Goal: Task Accomplishment & Management: Manage account settings

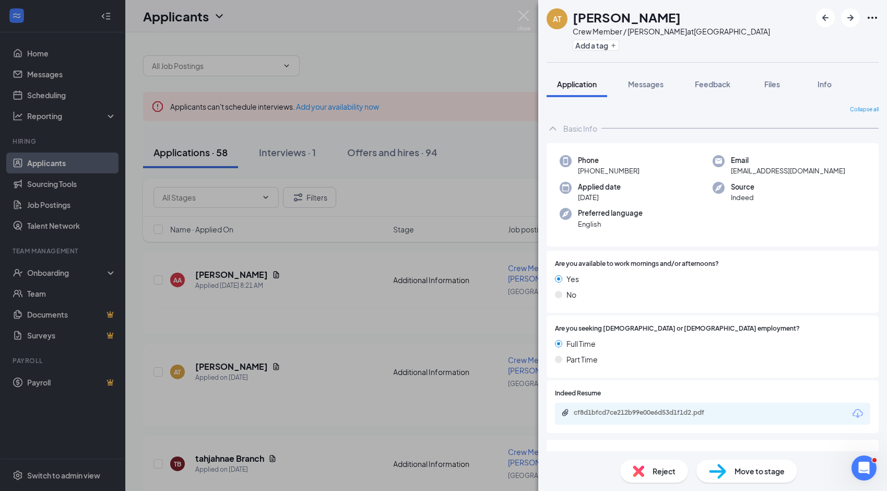
click at [211, 268] on div "AT Ammiya [PERSON_NAME] Crew Member / [PERSON_NAME] at [GEOGRAPHIC_DATA] Add a …" at bounding box center [443, 245] width 887 height 491
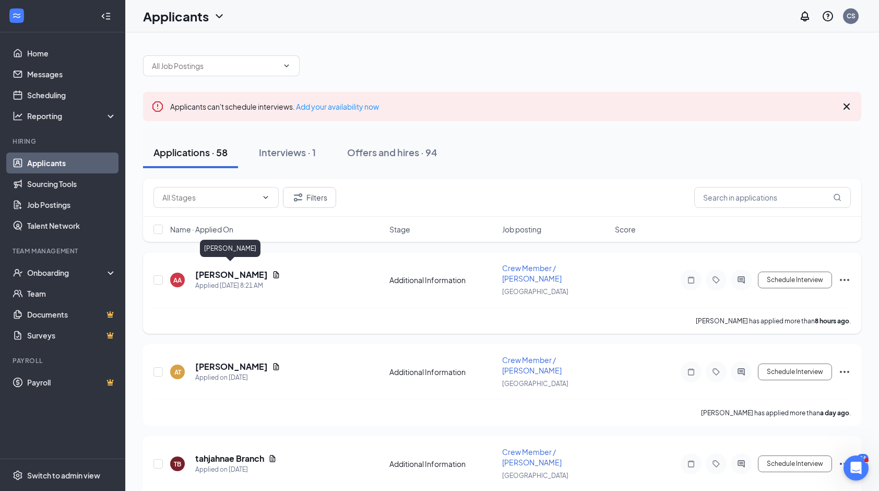
click at [211, 269] on h5 "[PERSON_NAME]" at bounding box center [231, 274] width 73 height 11
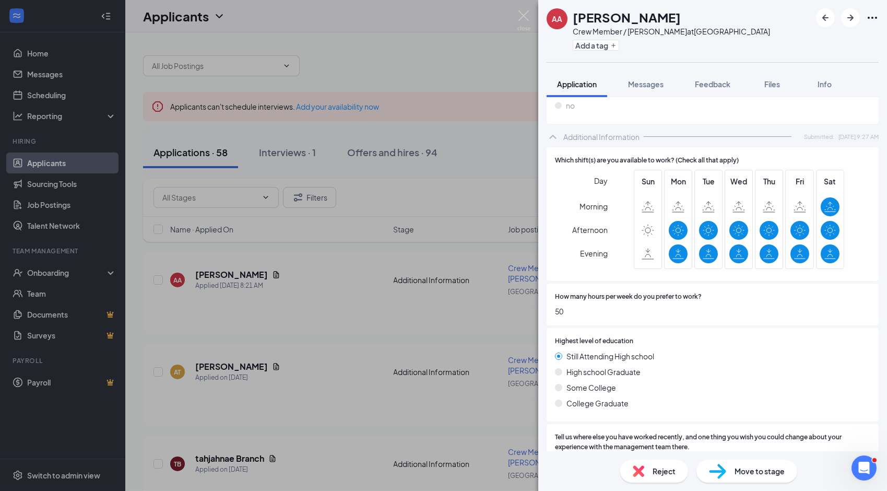
scroll to position [470, 0]
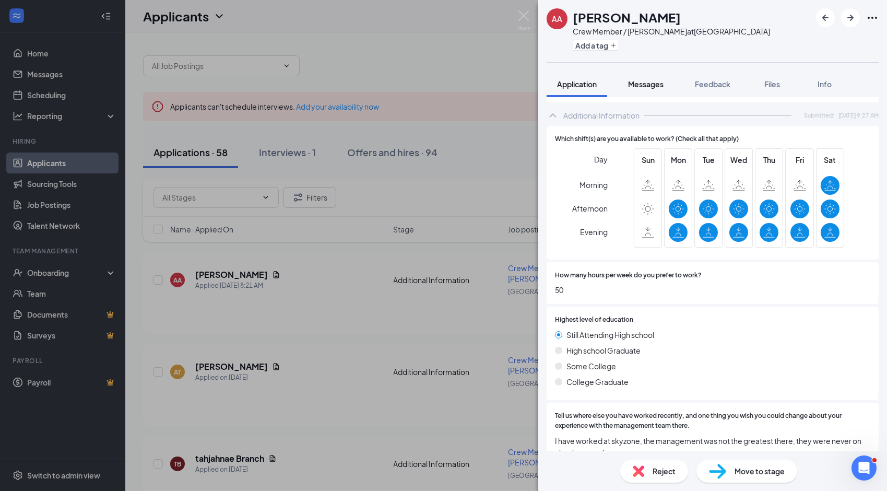
click at [649, 81] on span "Messages" at bounding box center [645, 83] width 35 height 9
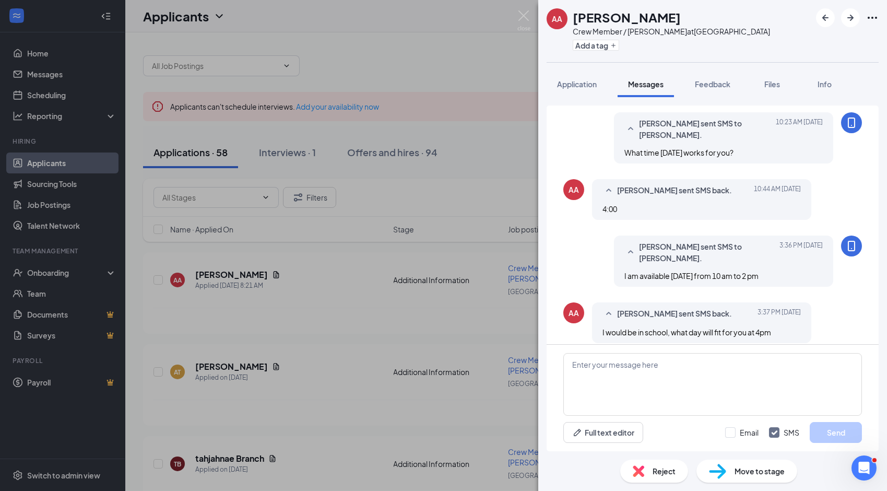
scroll to position [360, 0]
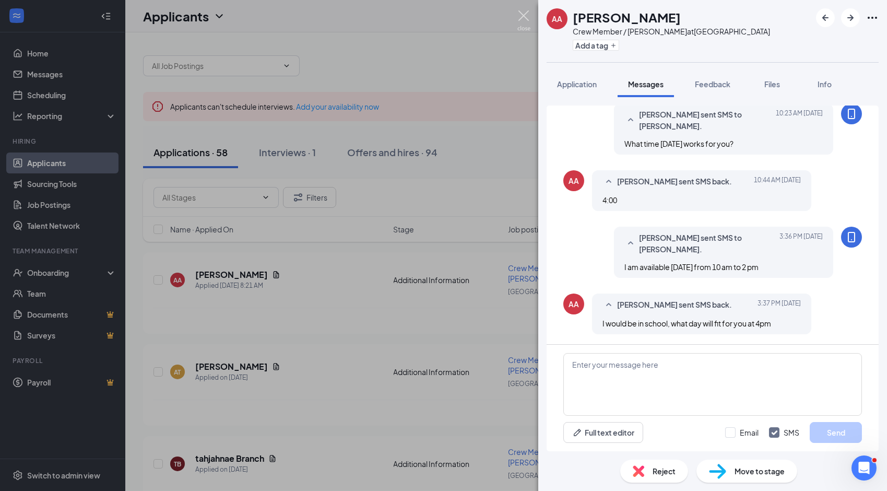
click at [522, 15] on img at bounding box center [523, 20] width 13 height 20
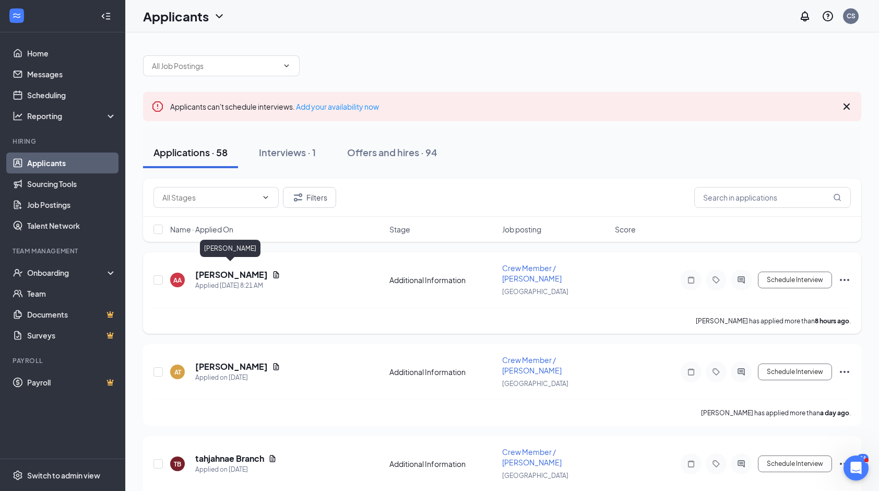
click at [230, 272] on h5 "[PERSON_NAME]" at bounding box center [231, 274] width 73 height 11
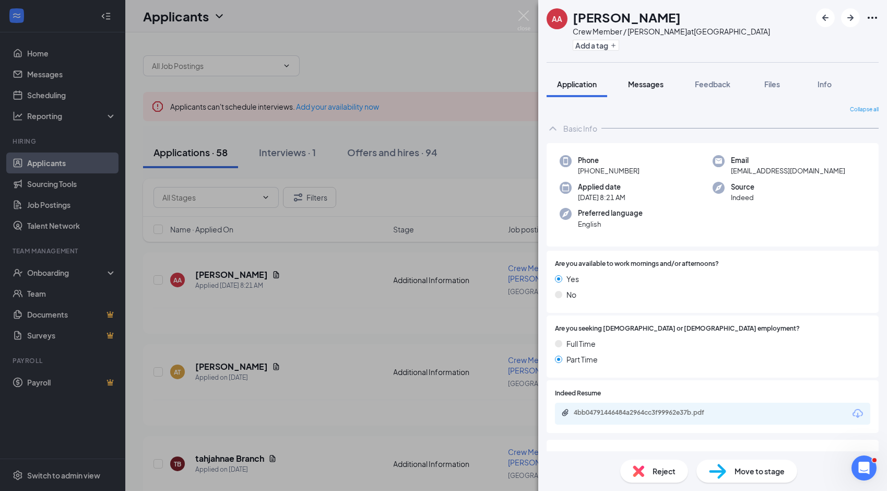
click at [649, 84] on span "Messages" at bounding box center [645, 83] width 35 height 9
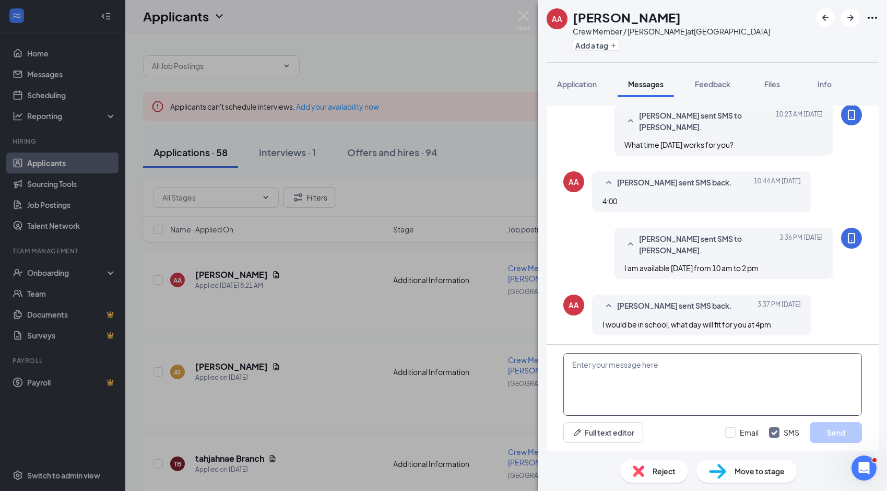
scroll to position [360, 0]
click at [621, 369] on textarea at bounding box center [712, 384] width 299 height 63
type textarea "I can do a phone interview right now if your available?"
click at [851, 434] on button "Send" at bounding box center [836, 432] width 52 height 21
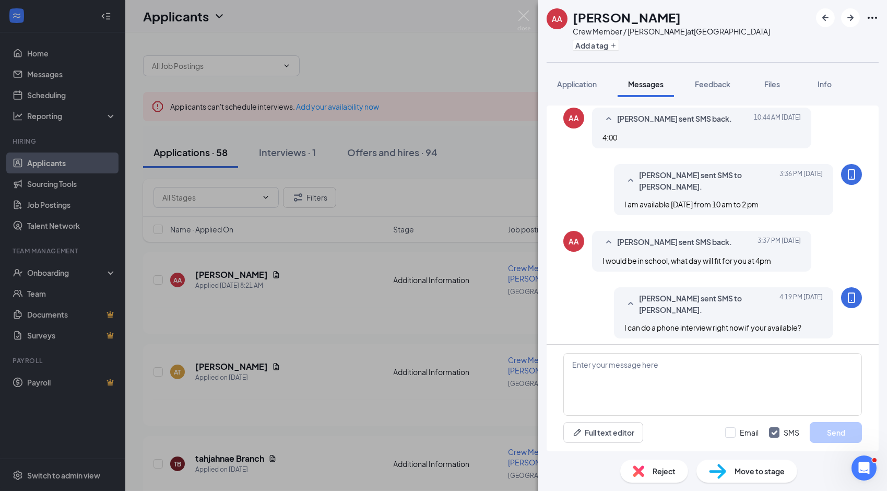
scroll to position [427, 0]
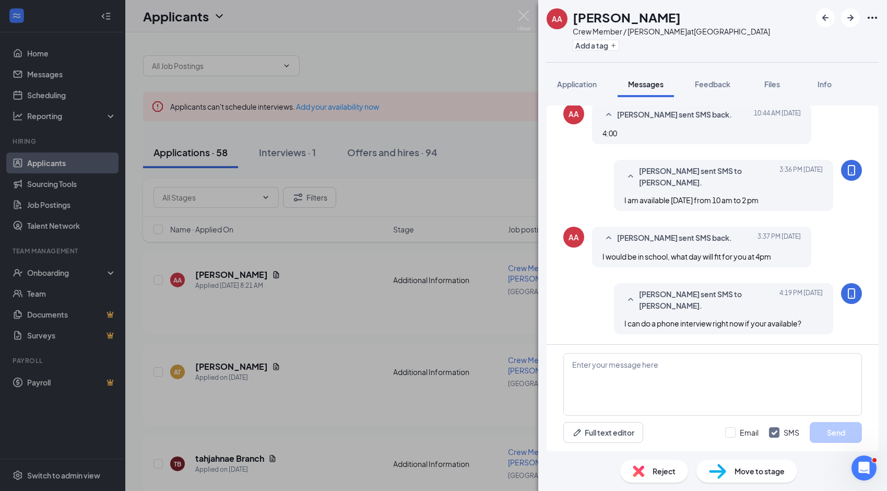
click at [309, 302] on div "AA [PERSON_NAME] Crew Member / [PERSON_NAME] at [GEOGRAPHIC_DATA] Add a tag App…" at bounding box center [443, 245] width 887 height 491
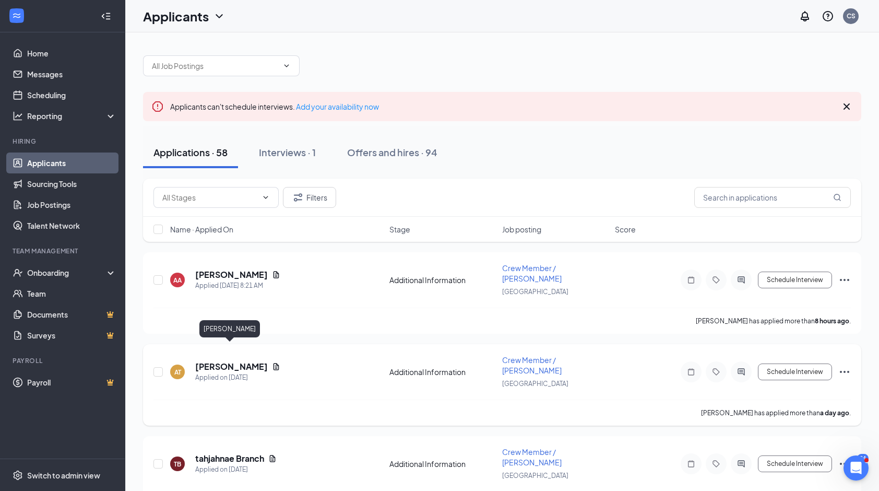
click at [233, 361] on h5 "[PERSON_NAME]" at bounding box center [231, 366] width 73 height 11
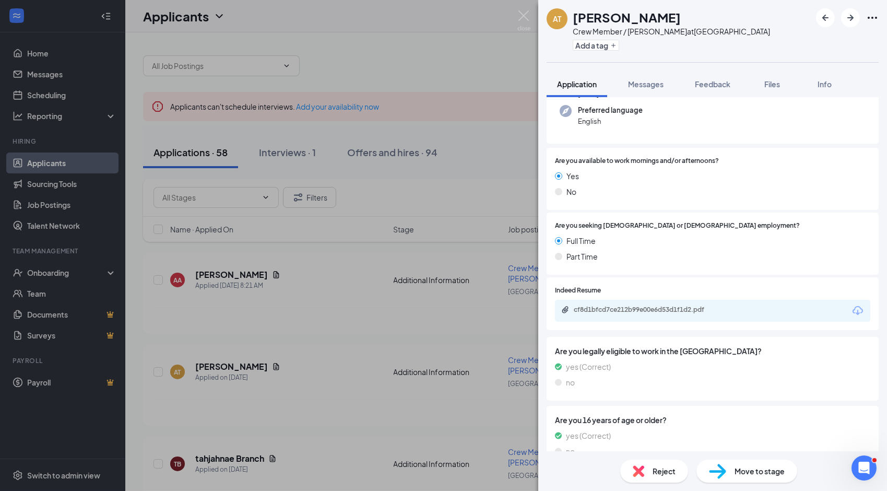
scroll to position [144, 0]
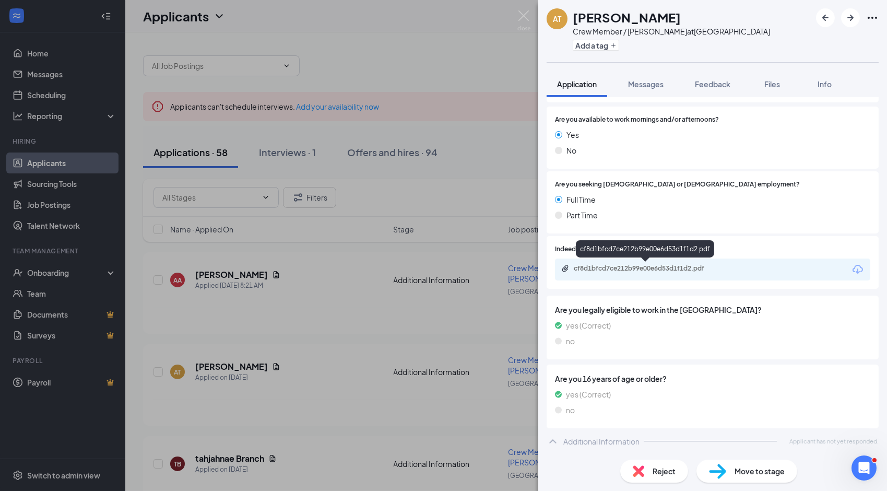
click at [664, 266] on div "cf8d1bfcd7ce212b99e00e6d53d1f1d2.pdf" at bounding box center [647, 268] width 146 height 8
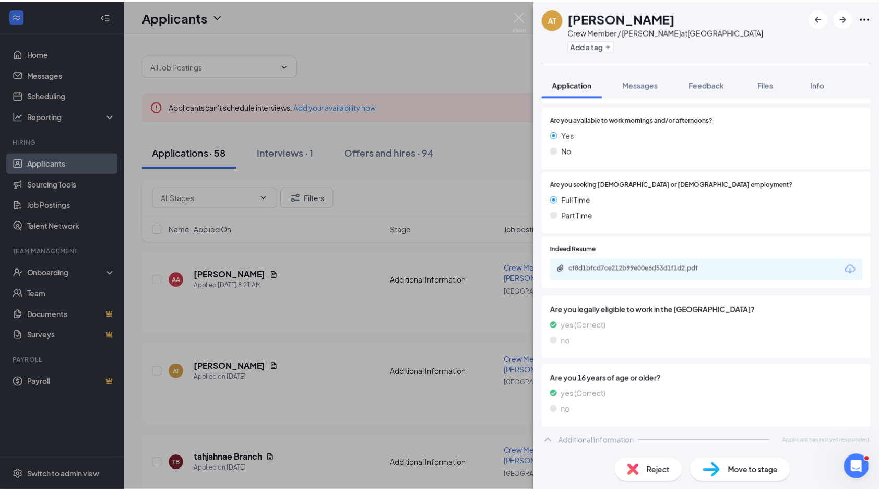
scroll to position [140, 0]
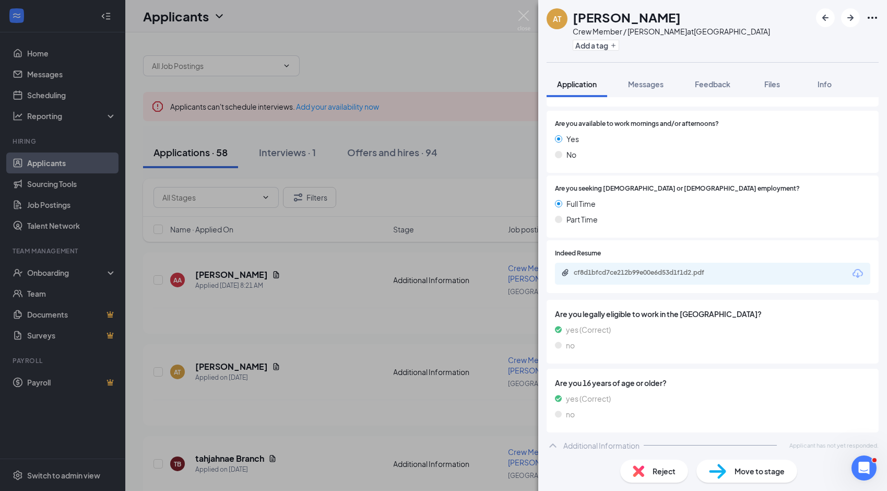
click at [302, 304] on div "AT Ammiya [PERSON_NAME] Crew Member / [PERSON_NAME] at [GEOGRAPHIC_DATA] Add a …" at bounding box center [443, 245] width 887 height 491
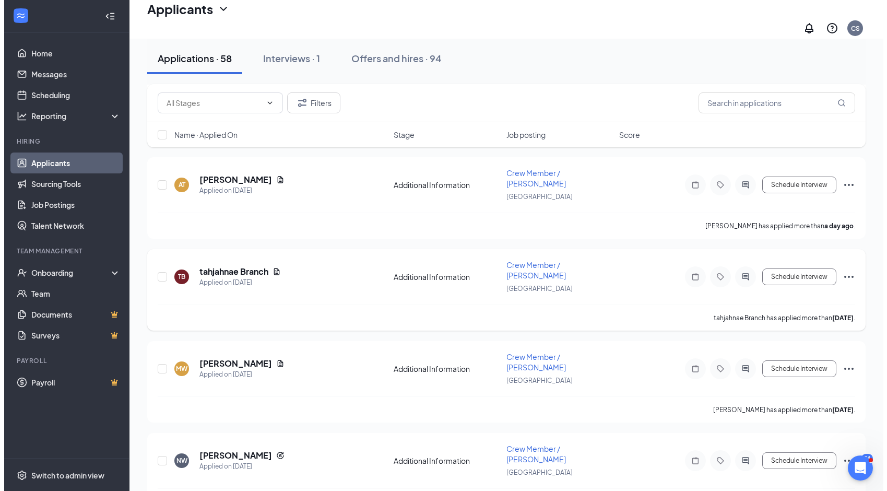
scroll to position [209, 0]
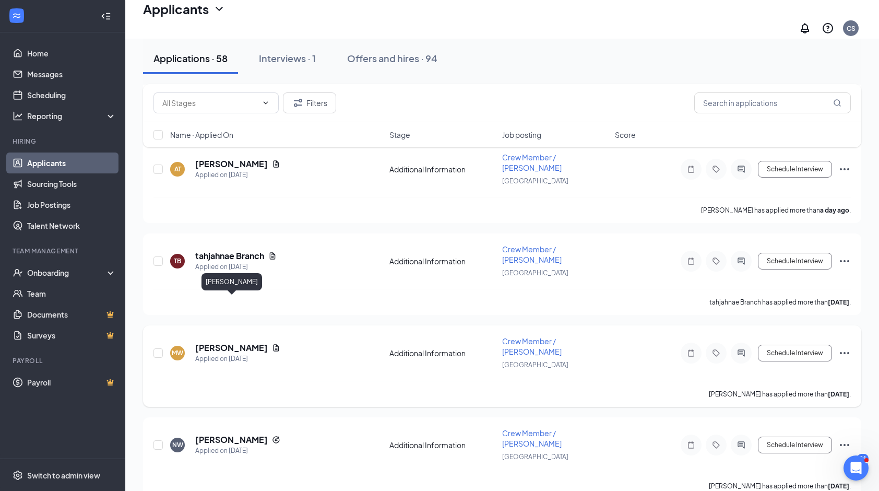
click at [250, 342] on h5 "[PERSON_NAME]" at bounding box center [231, 347] width 73 height 11
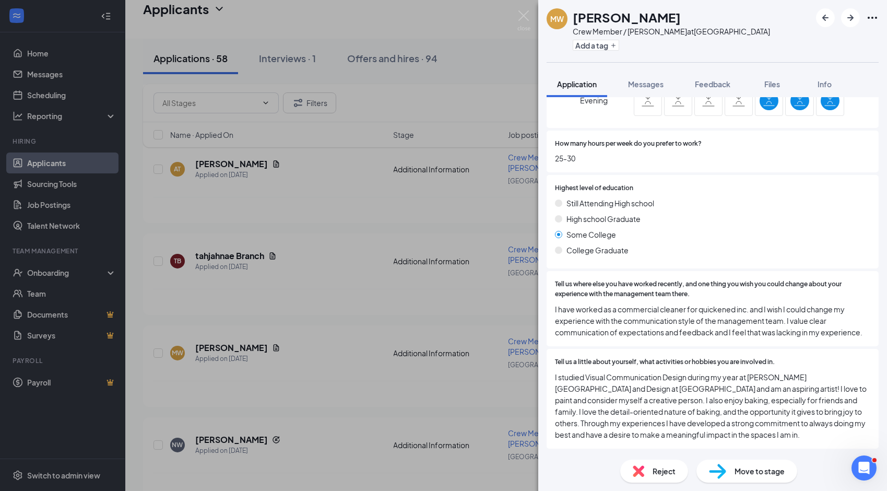
scroll to position [612, 0]
click at [647, 89] on button "Messages" at bounding box center [646, 84] width 56 height 26
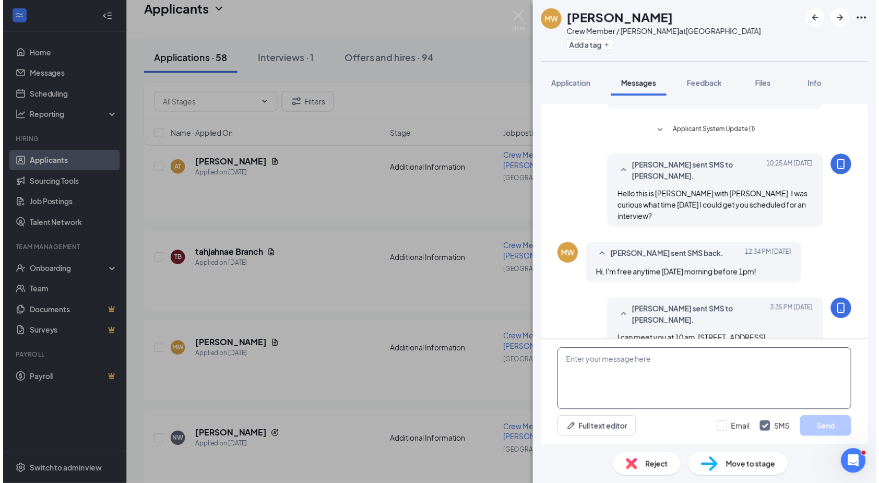
scroll to position [309, 0]
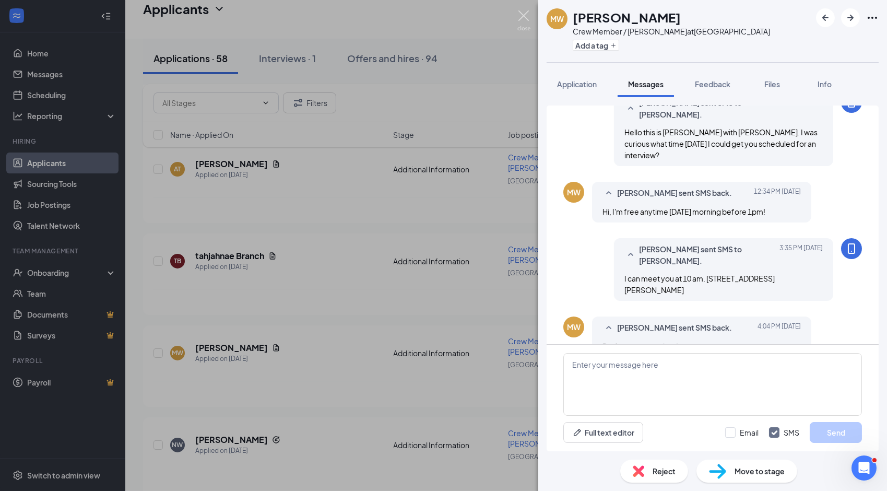
click at [520, 21] on img at bounding box center [523, 20] width 13 height 20
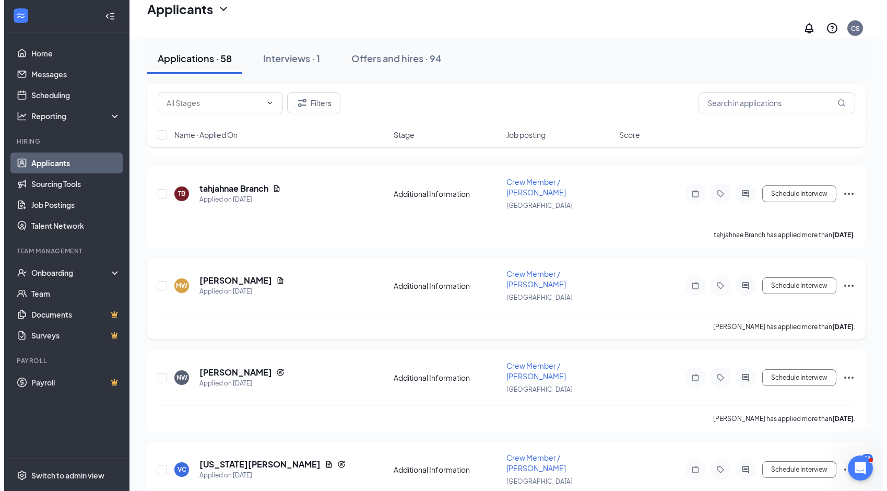
scroll to position [313, 0]
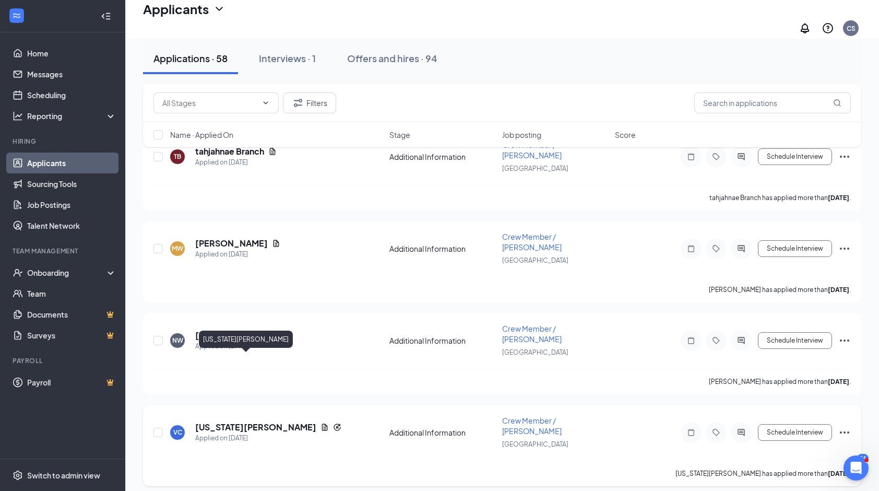
click at [228, 421] on h5 "[US_STATE][PERSON_NAME]" at bounding box center [255, 426] width 121 height 11
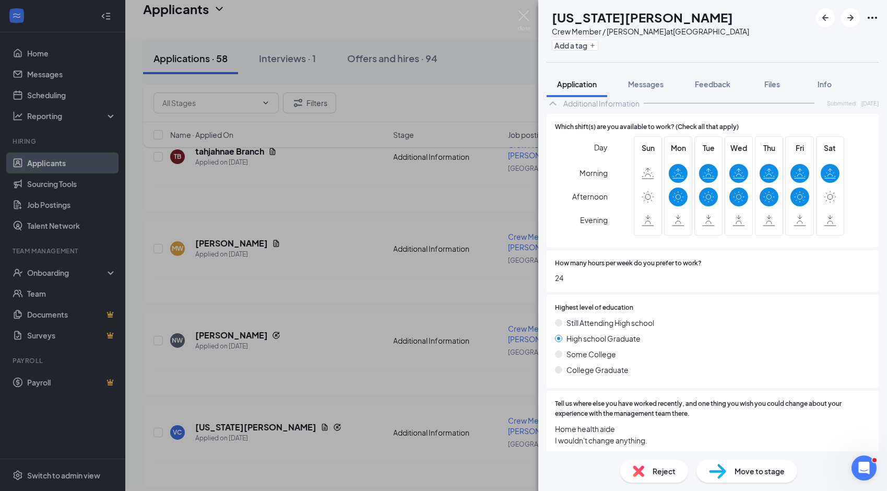
scroll to position [509, 0]
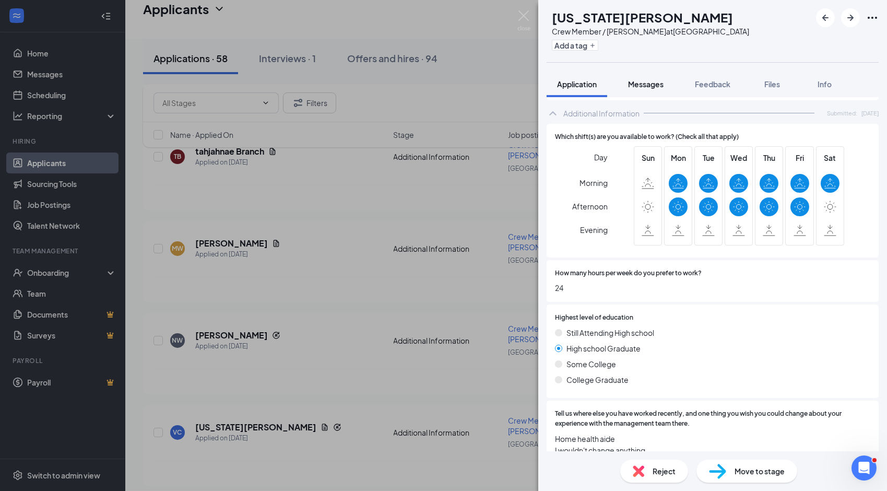
click at [639, 85] on span "Messages" at bounding box center [645, 83] width 35 height 9
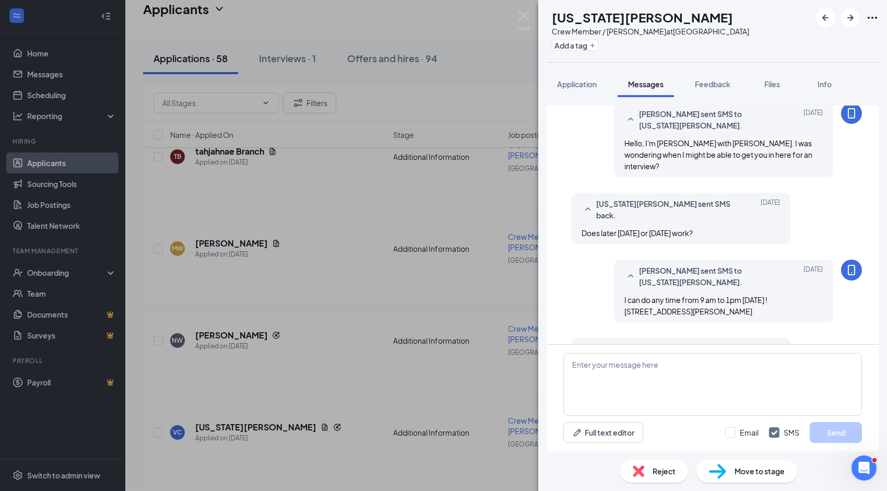
scroll to position [300, 0]
click at [646, 367] on textarea at bounding box center [712, 384] width 299 height 63
click at [696, 365] on textarea "Hey wanted to follow up with you" at bounding box center [712, 384] width 299 height 63
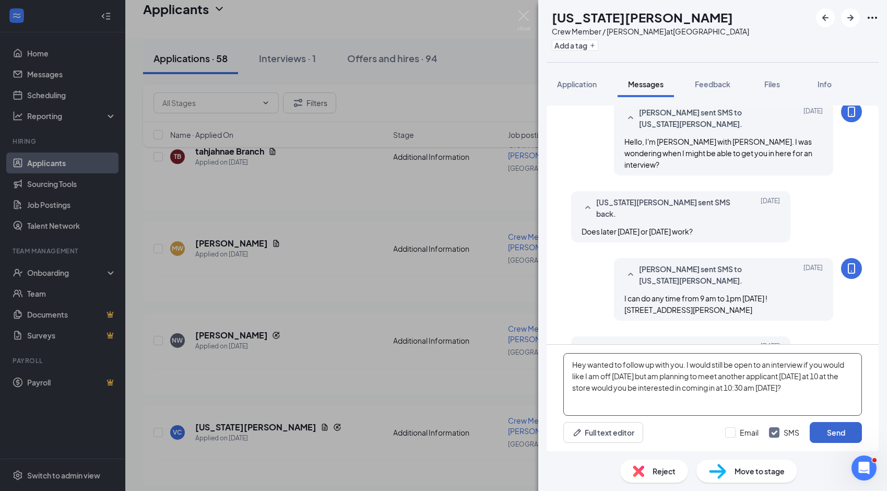
type textarea "Hey wanted to follow up with you. I would still be open to an interview if you …"
click at [841, 431] on button "Send" at bounding box center [836, 432] width 52 height 21
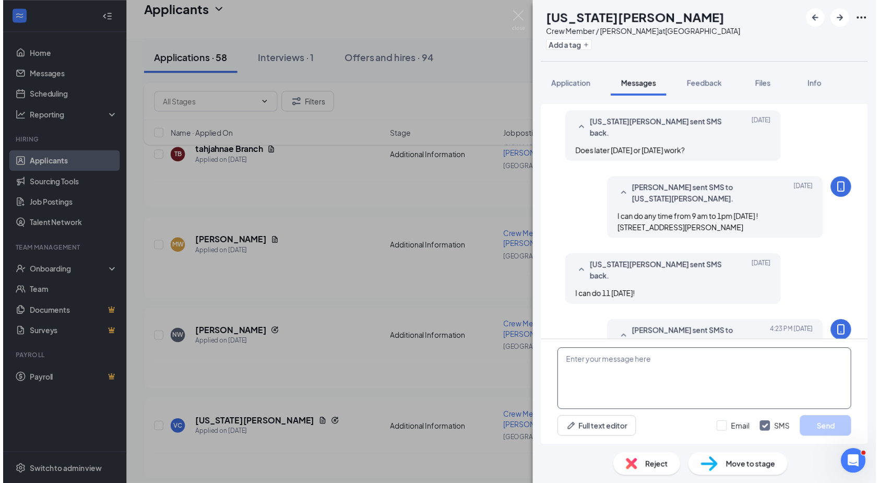
scroll to position [402, 0]
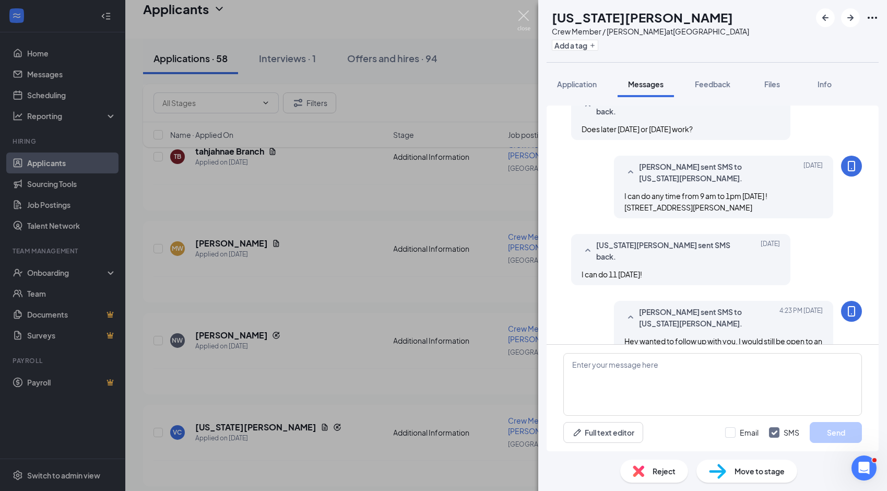
click at [524, 19] on img at bounding box center [523, 20] width 13 height 20
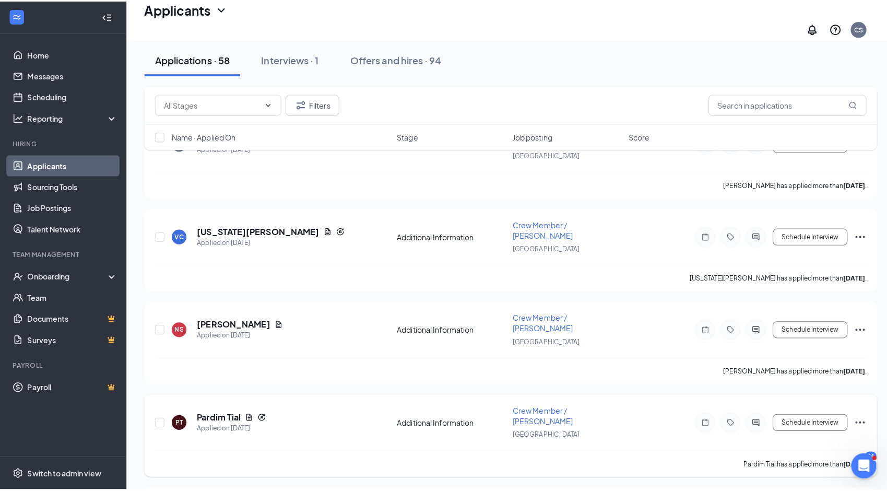
scroll to position [522, 0]
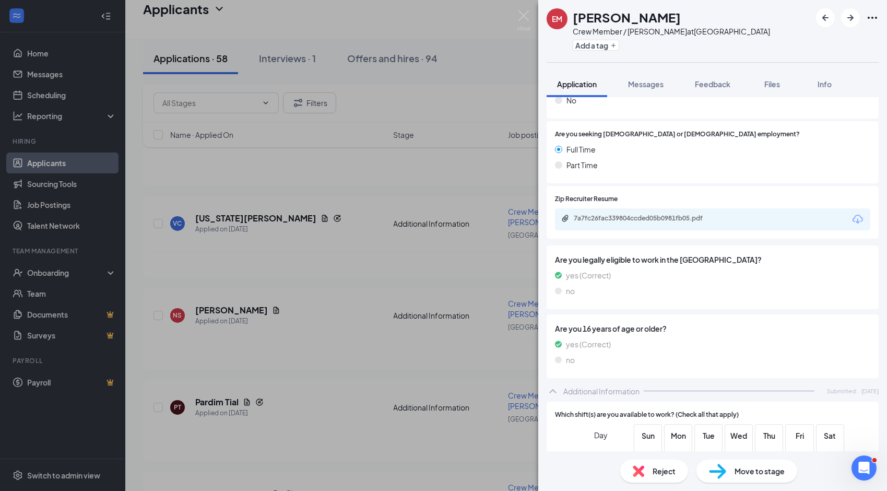
scroll to position [219, 0]
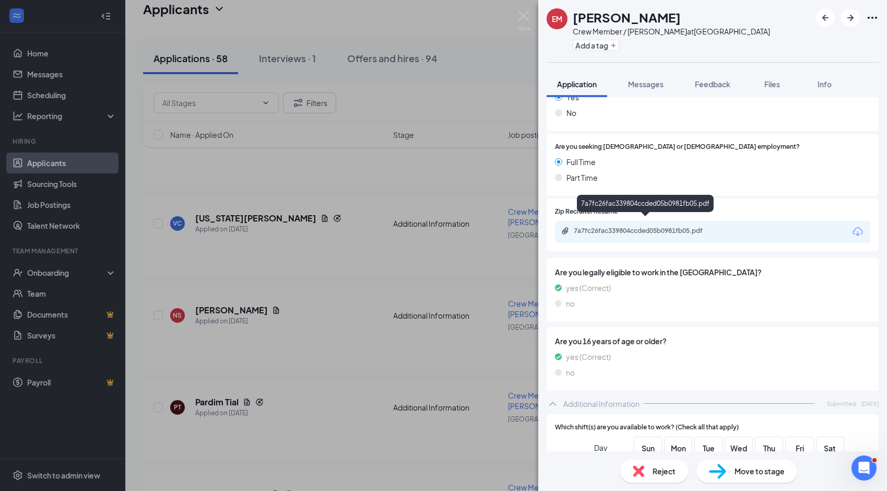
click at [602, 227] on div "7a7fc26fac339804ccded05b0981fb05.pdf" at bounding box center [647, 231] width 146 height 8
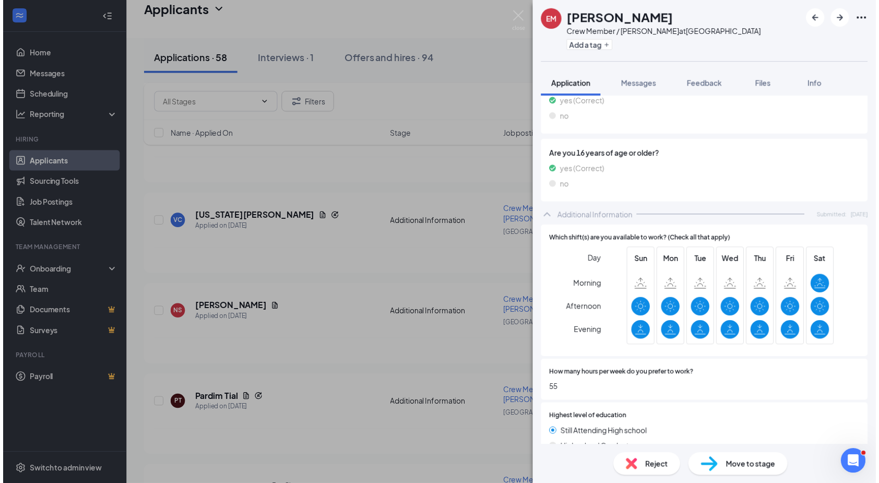
scroll to position [376, 0]
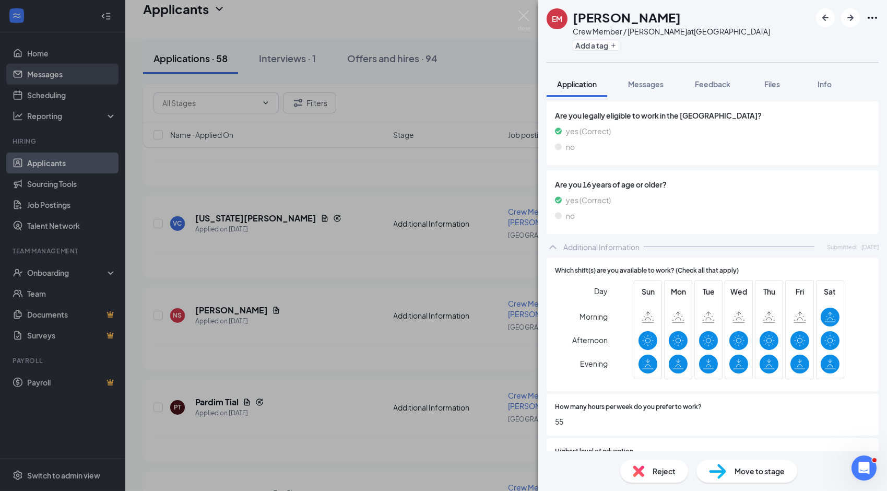
click at [54, 70] on div "EM [PERSON_NAME] Crew Member / [PERSON_NAME] at [GEOGRAPHIC_DATA] Add a tag App…" at bounding box center [443, 245] width 887 height 491
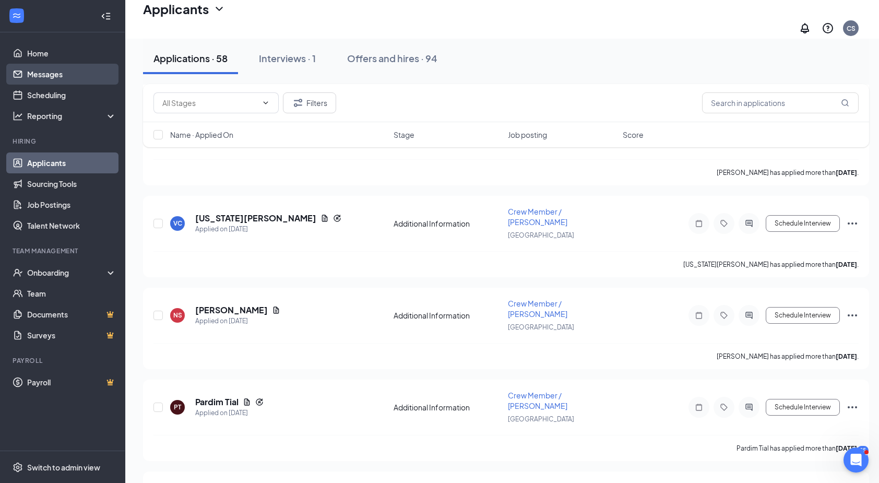
click at [54, 74] on link "Messages" at bounding box center [71, 74] width 89 height 21
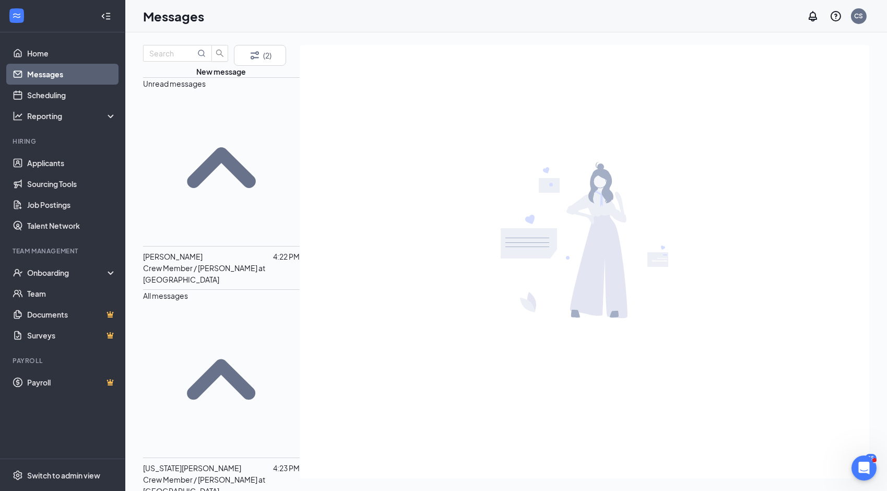
click at [224, 262] on p "Crew Member / [PERSON_NAME] at [GEOGRAPHIC_DATA]" at bounding box center [221, 273] width 157 height 23
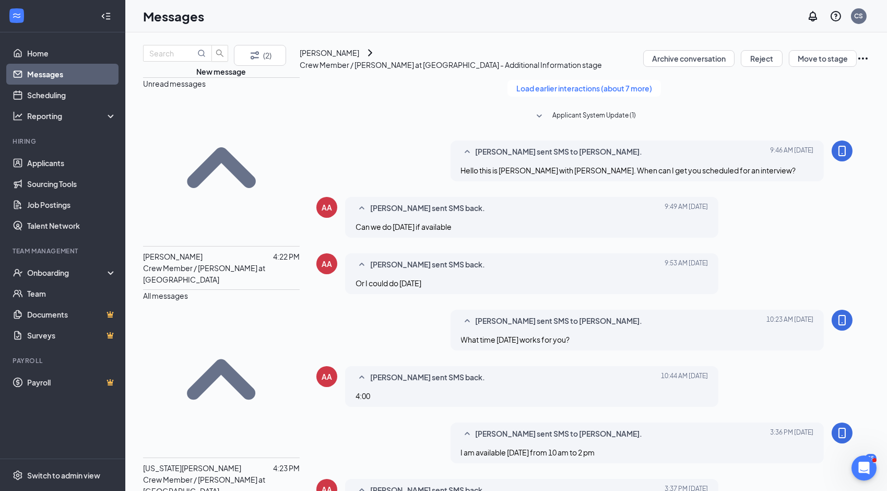
scroll to position [301, 0]
click at [355, 58] on div "[PERSON_NAME]" at bounding box center [330, 52] width 60 height 11
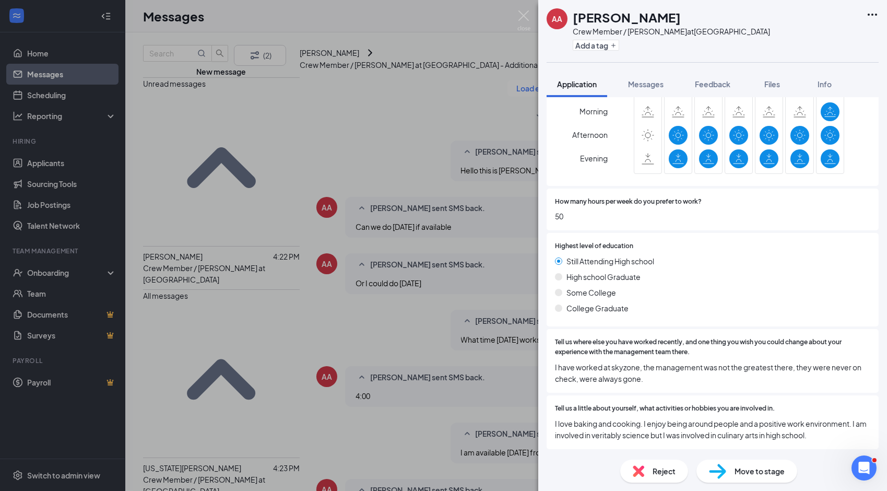
scroll to position [543, 0]
click at [740, 469] on span "Move to stage" at bounding box center [759, 470] width 50 height 11
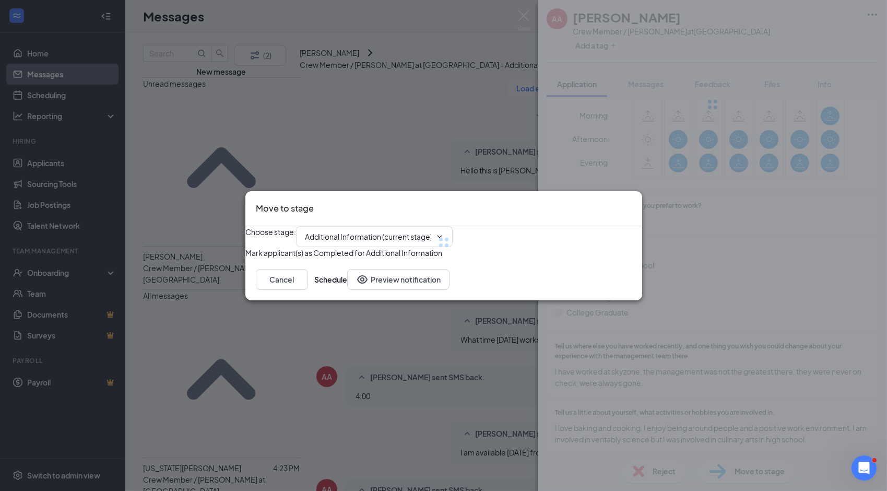
type input "Onsite Interview (next stage)"
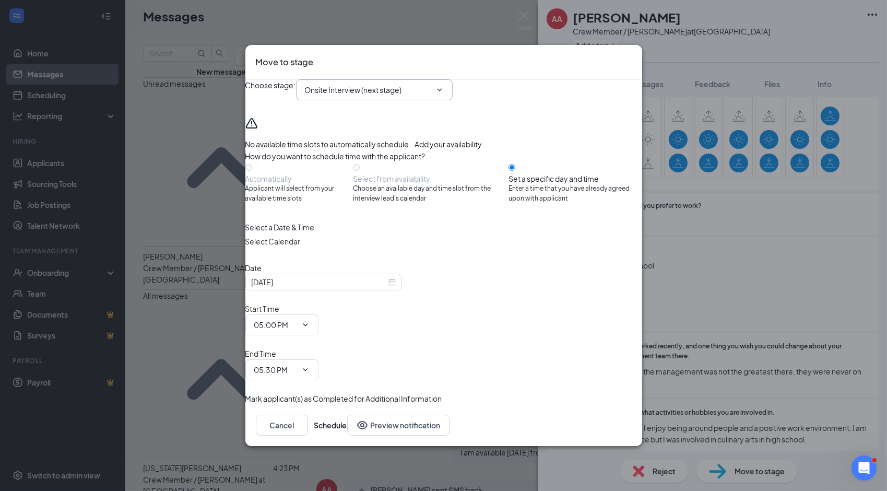
click at [453, 100] on span "Onsite Interview (next stage)" at bounding box center [374, 89] width 157 height 21
click at [444, 94] on icon "ChevronDown" at bounding box center [439, 90] width 8 height 8
click at [347, 414] on button "Schedule" at bounding box center [330, 424] width 33 height 21
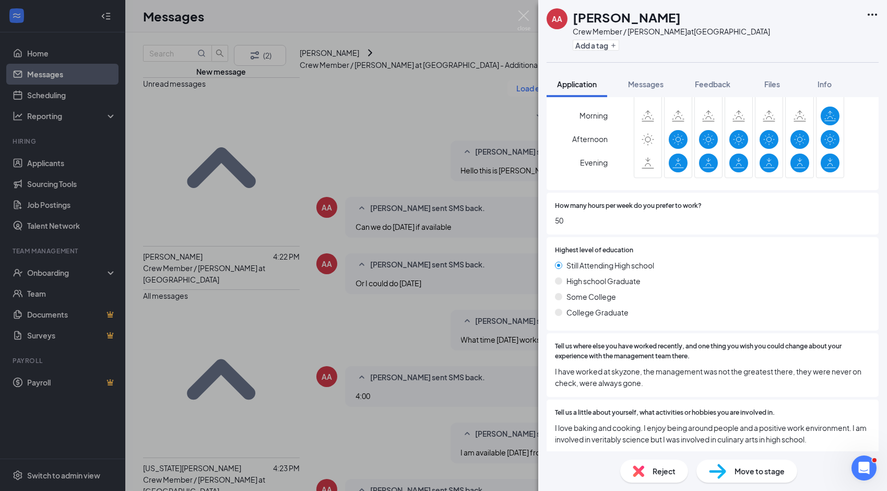
click at [768, 473] on span "Move to stage" at bounding box center [759, 470] width 50 height 11
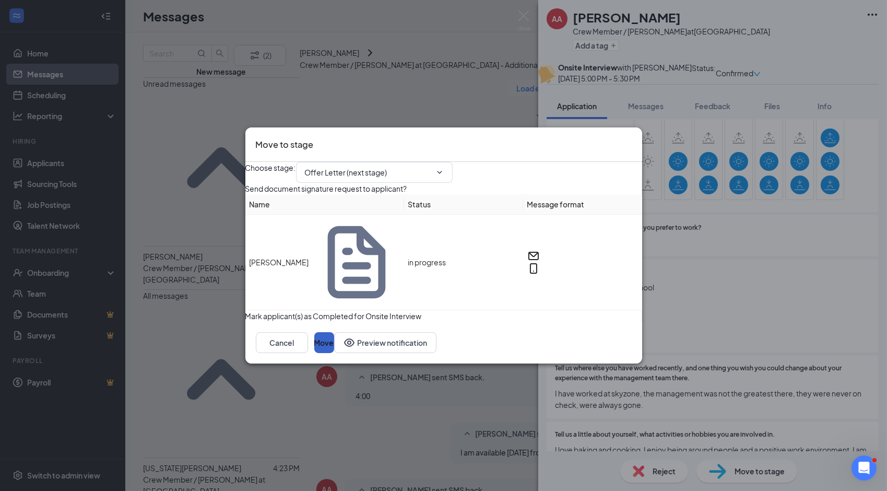
click at [334, 343] on button "Move" at bounding box center [324, 342] width 20 height 21
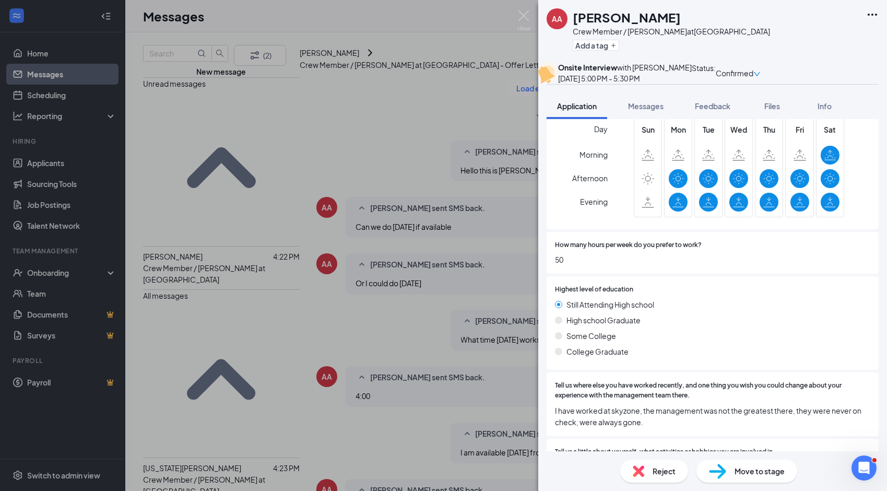
scroll to position [609, 0]
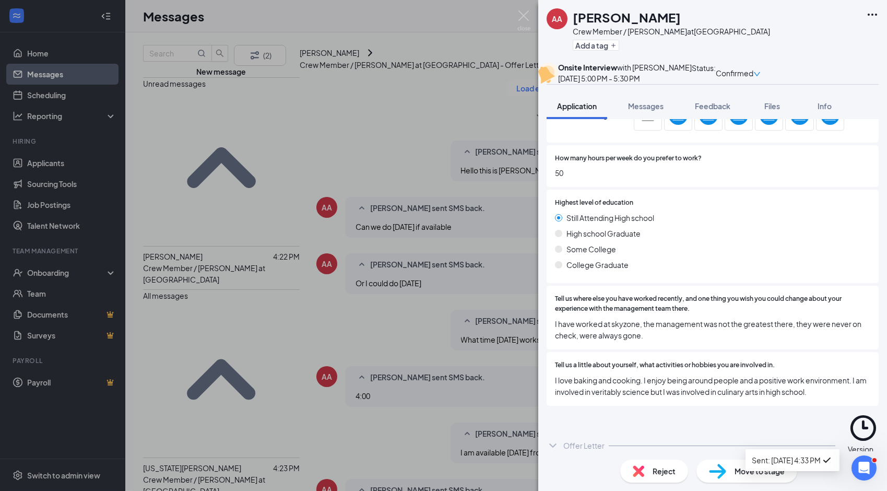
click at [848, 443] on div "Version 1 of 1" at bounding box center [863, 454] width 31 height 23
click at [666, 446] on div "Offer Letter Version 1 of 1" at bounding box center [713, 445] width 332 height 75
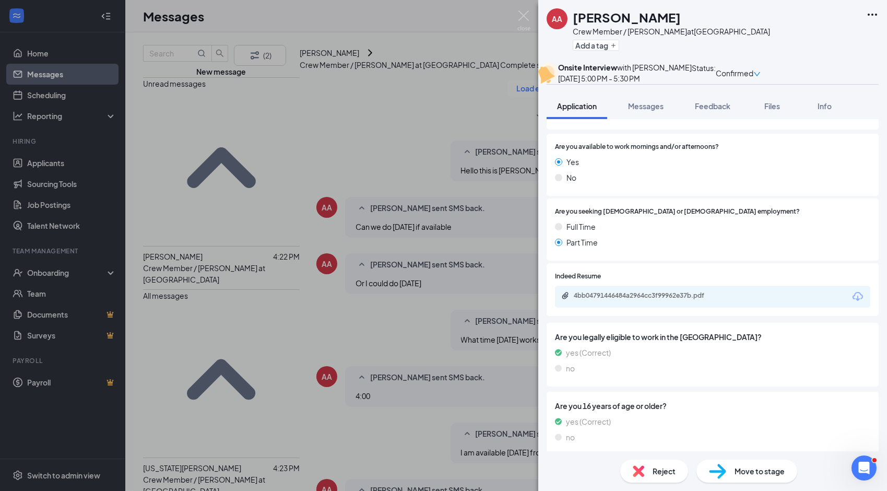
scroll to position [0, 0]
